Goal: Information Seeking & Learning: Learn about a topic

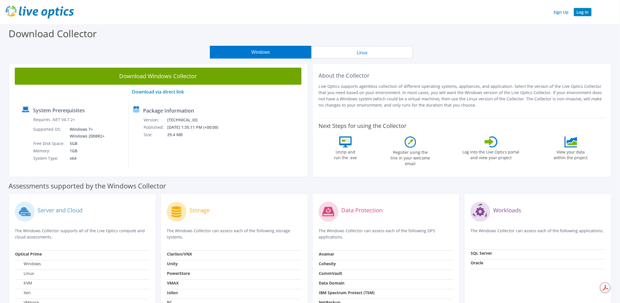
click at [585, 13] on link "Log In" at bounding box center [583, 12] width 18 height 8
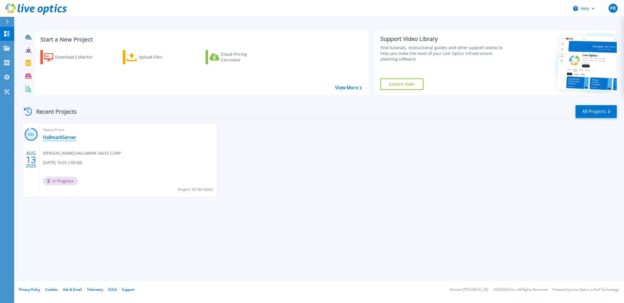
click at [68, 136] on link "HallmarkServer" at bounding box center [59, 138] width 33 height 6
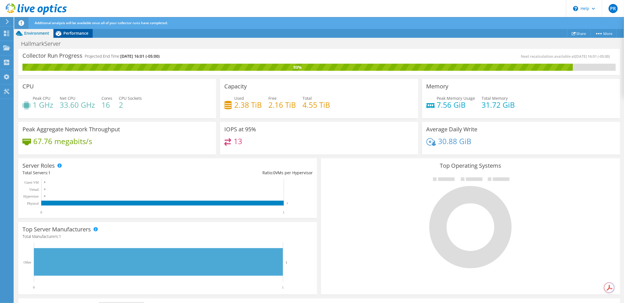
click at [81, 32] on span "Performance" at bounding box center [75, 32] width 25 height 5
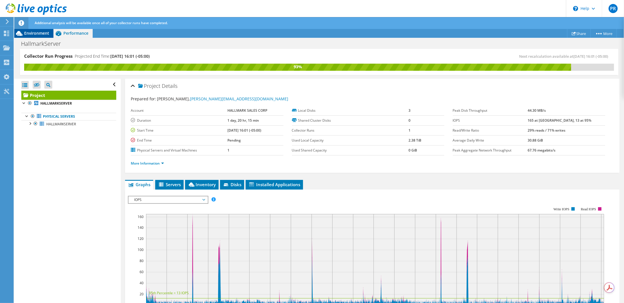
click at [32, 33] on span "Environment" at bounding box center [36, 32] width 25 height 5
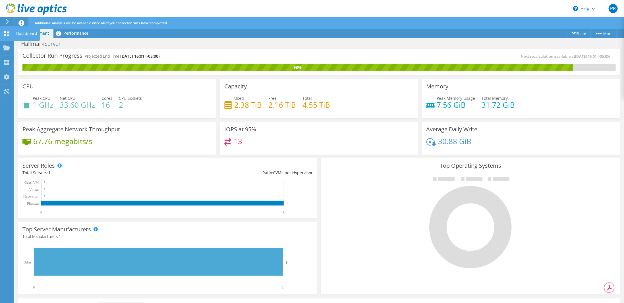
click at [6, 33] on icon at bounding box center [6, 33] width 7 height 5
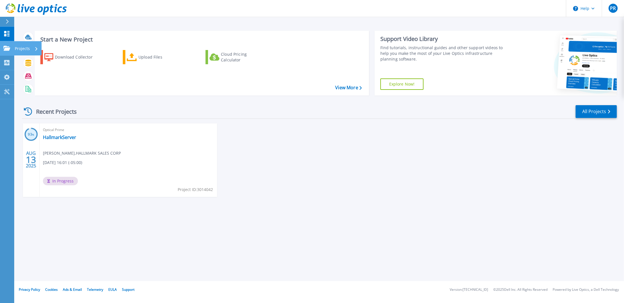
click at [31, 50] on div "Projects" at bounding box center [26, 48] width 23 height 15
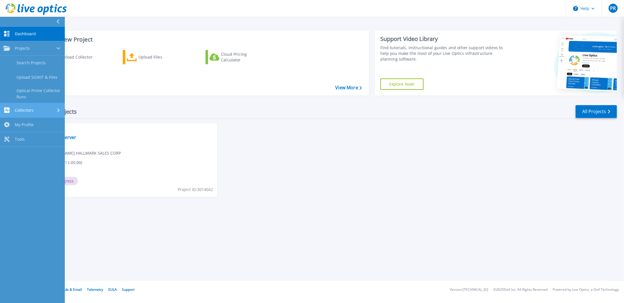
click at [26, 109] on span "Collectors" at bounding box center [24, 110] width 19 height 5
click at [28, 93] on link "Dossier" at bounding box center [32, 92] width 65 height 15
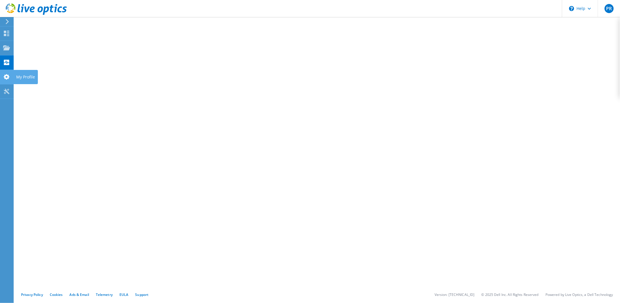
click at [4, 77] on use at bounding box center [7, 76] width 6 height 5
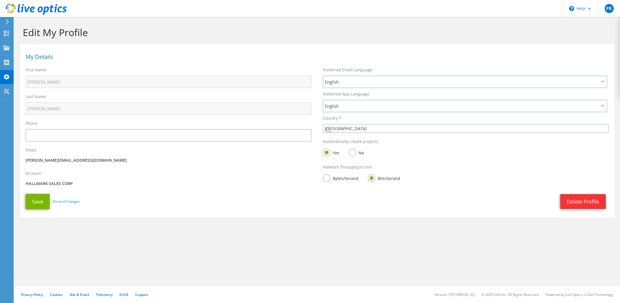
select select "224"
click at [6, 91] on use at bounding box center [6, 91] width 5 height 5
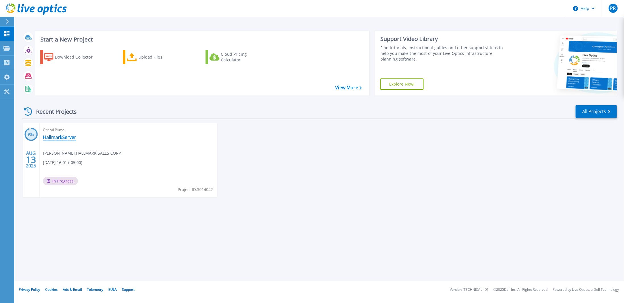
click at [52, 137] on link "HallmarkServer" at bounding box center [59, 138] width 33 height 6
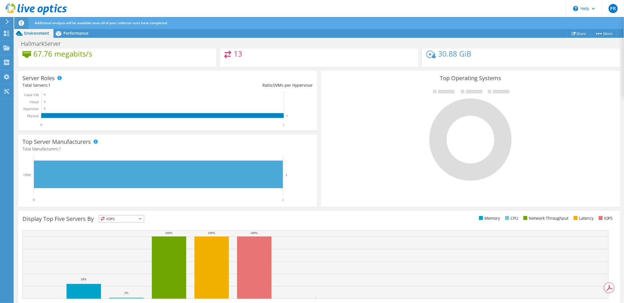
scroll to position [110, 0]
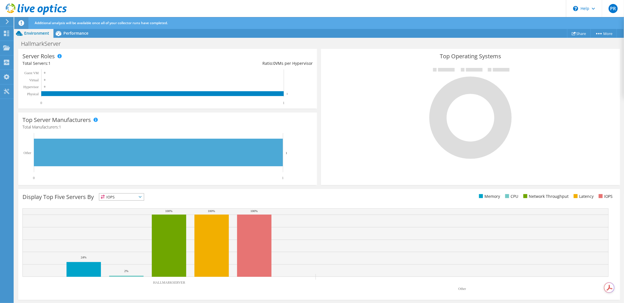
click at [141, 198] on span "IOPS" at bounding box center [121, 197] width 45 height 7
click at [116, 234] on li "Latency" at bounding box center [121, 236] width 45 height 8
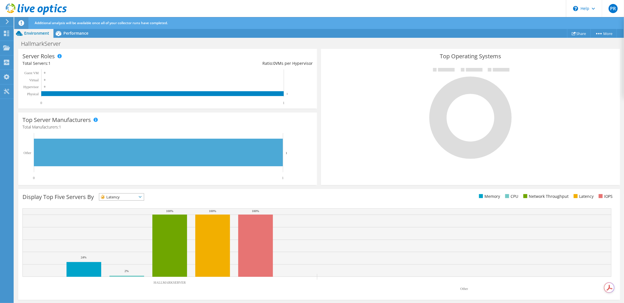
click at [142, 197] on icon at bounding box center [140, 197] width 3 height 2
click at [123, 209] on li "Memory" at bounding box center [121, 213] width 45 height 8
click at [142, 197] on icon at bounding box center [140, 197] width 3 height 2
click at [119, 226] on li "Network Throughput" at bounding box center [121, 228] width 45 height 8
click at [153, 195] on span "Network Throughput" at bounding box center [127, 197] width 57 height 7
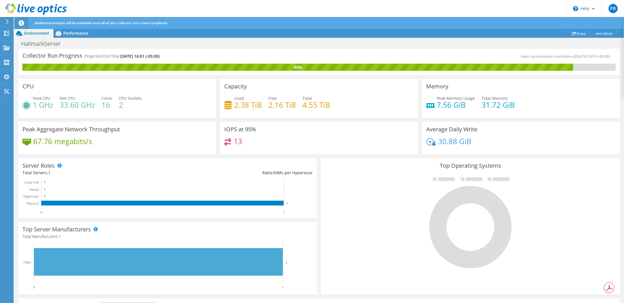
scroll to position [85, 0]
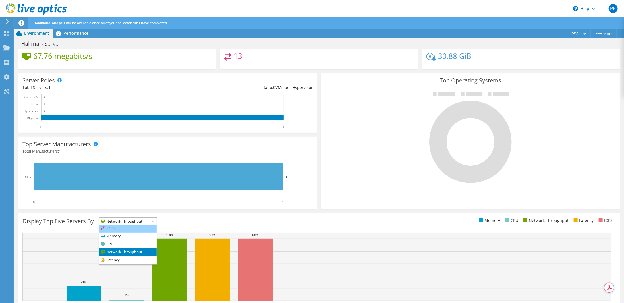
click at [121, 226] on li "IOPS" at bounding box center [127, 229] width 57 height 8
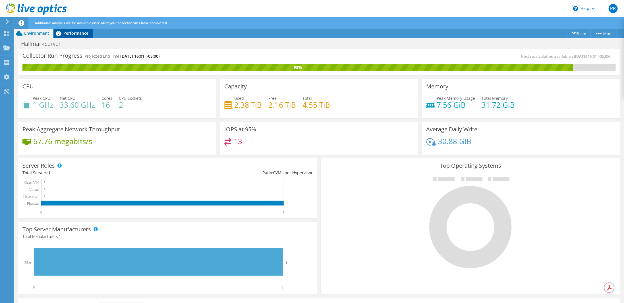
click at [80, 34] on span "Performance" at bounding box center [75, 32] width 25 height 5
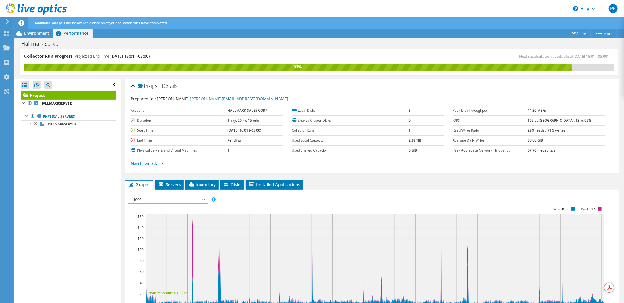
click at [204, 198] on span "IOPS" at bounding box center [167, 200] width 73 height 7
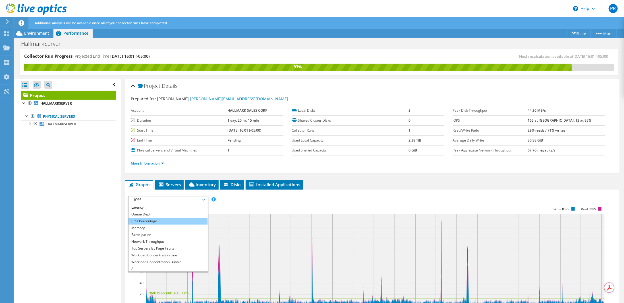
scroll to position [20, 0]
click at [142, 265] on li "All" at bounding box center [168, 268] width 79 height 7
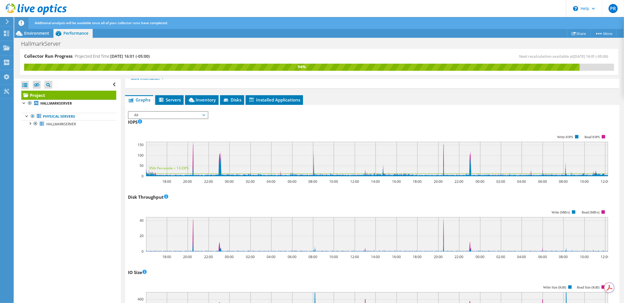
scroll to position [81, 0]
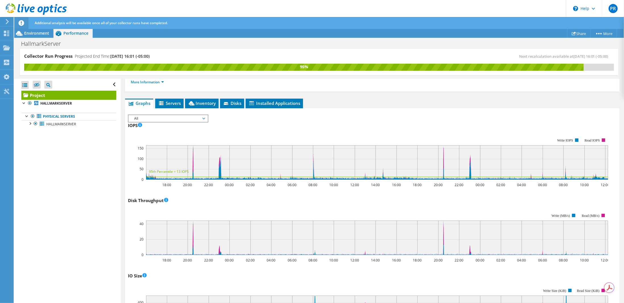
click at [79, 165] on div "Open All Close All Hide Excluded Nodes Project Tree Filter" at bounding box center [67, 191] width 106 height 225
